Goal: Task Accomplishment & Management: Use online tool/utility

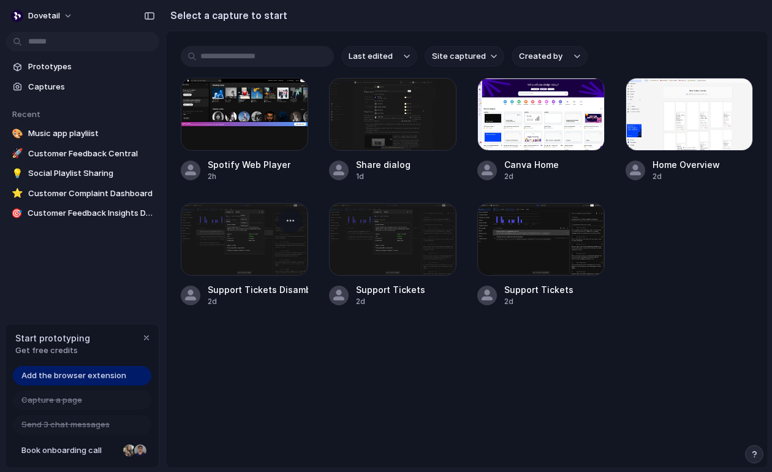
click at [250, 301] on div "2d" at bounding box center [258, 301] width 100 height 11
click at [214, 95] on div at bounding box center [244, 114] width 127 height 73
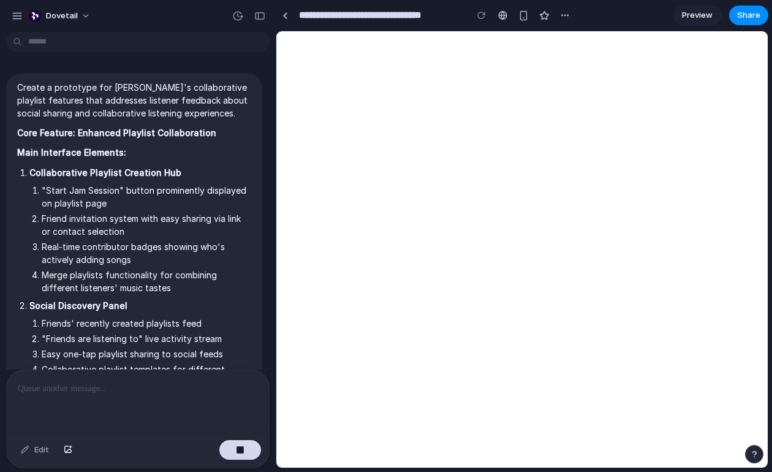
scroll to position [507, 0]
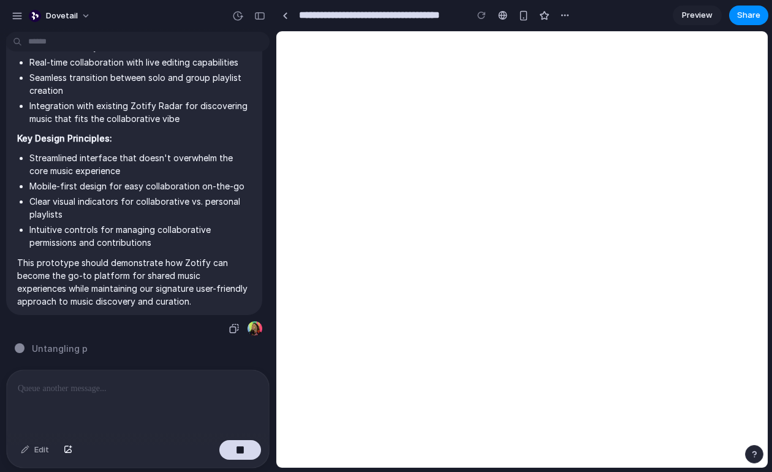
type input "**********"
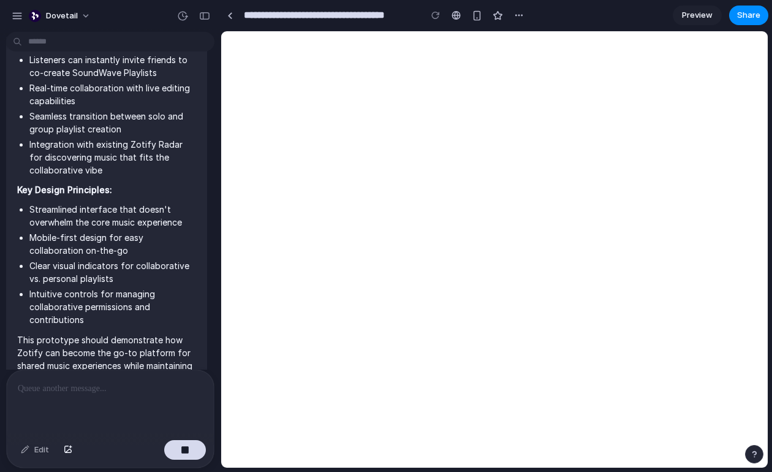
scroll to position [777, 0]
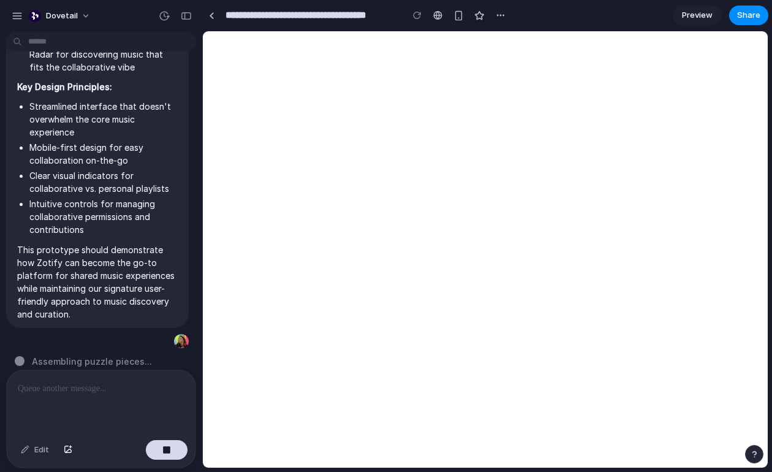
drag, startPoint x: 275, startPoint y: 238, endPoint x: 202, endPoint y: 236, distance: 72.9
click at [172, 451] on button "button" at bounding box center [167, 450] width 42 height 20
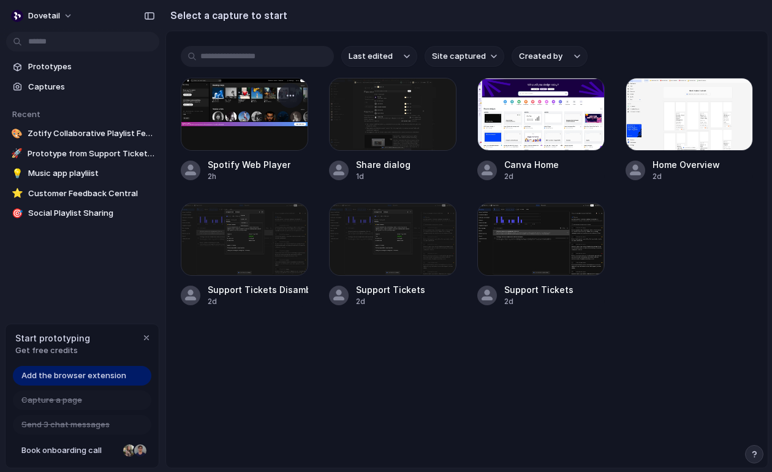
click at [281, 129] on div at bounding box center [244, 114] width 127 height 73
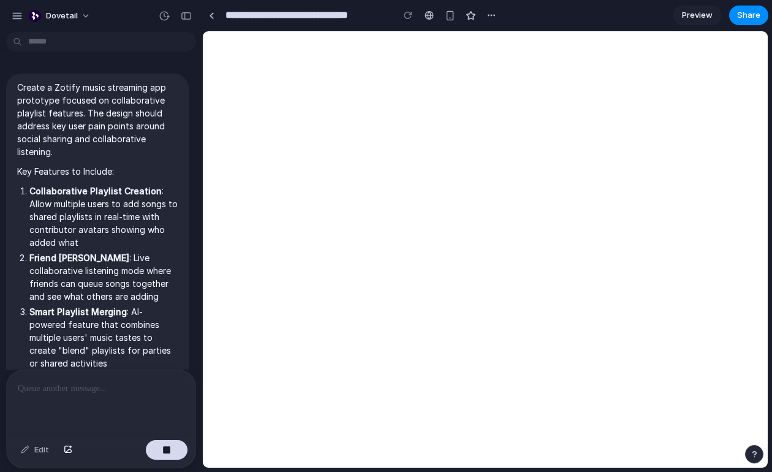
scroll to position [765, 0]
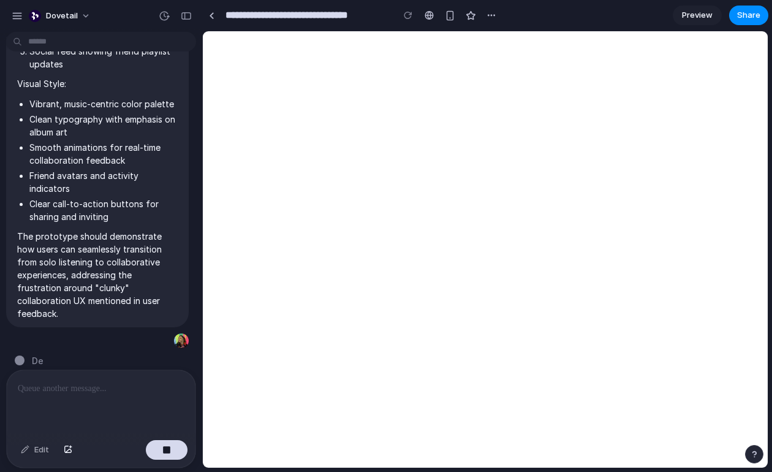
type input "**********"
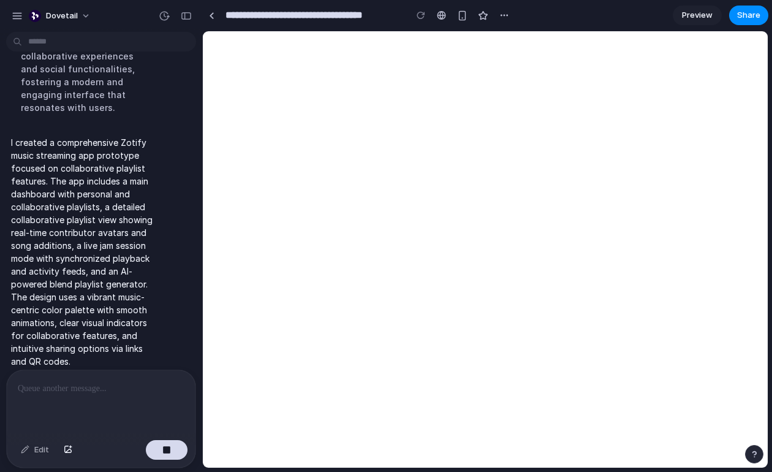
scroll to position [1337, 0]
